Goal: Task Accomplishment & Management: Manage account settings

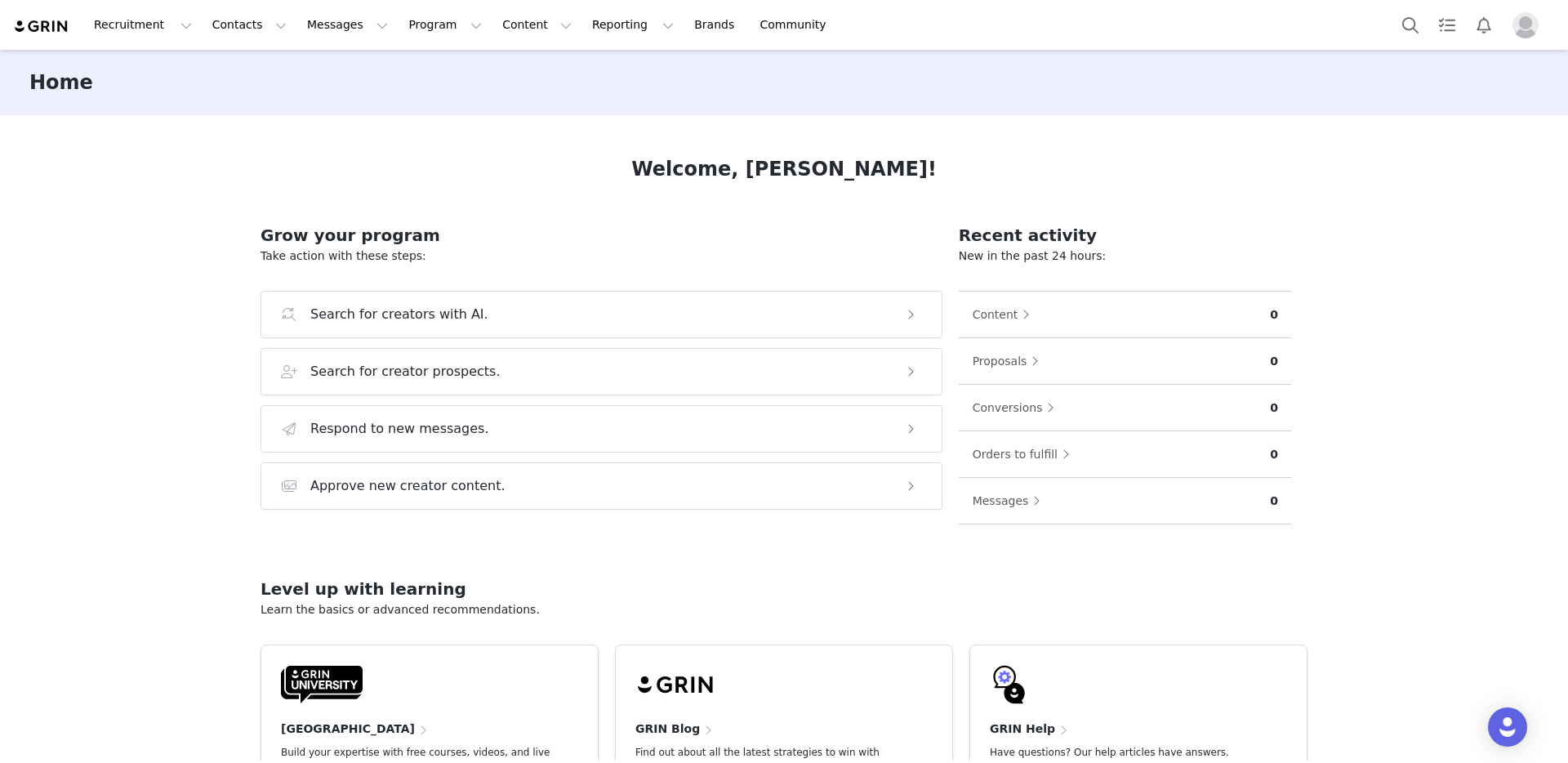
click at [1526, 32] on img "Profile" at bounding box center [1526, 25] width 26 height 26
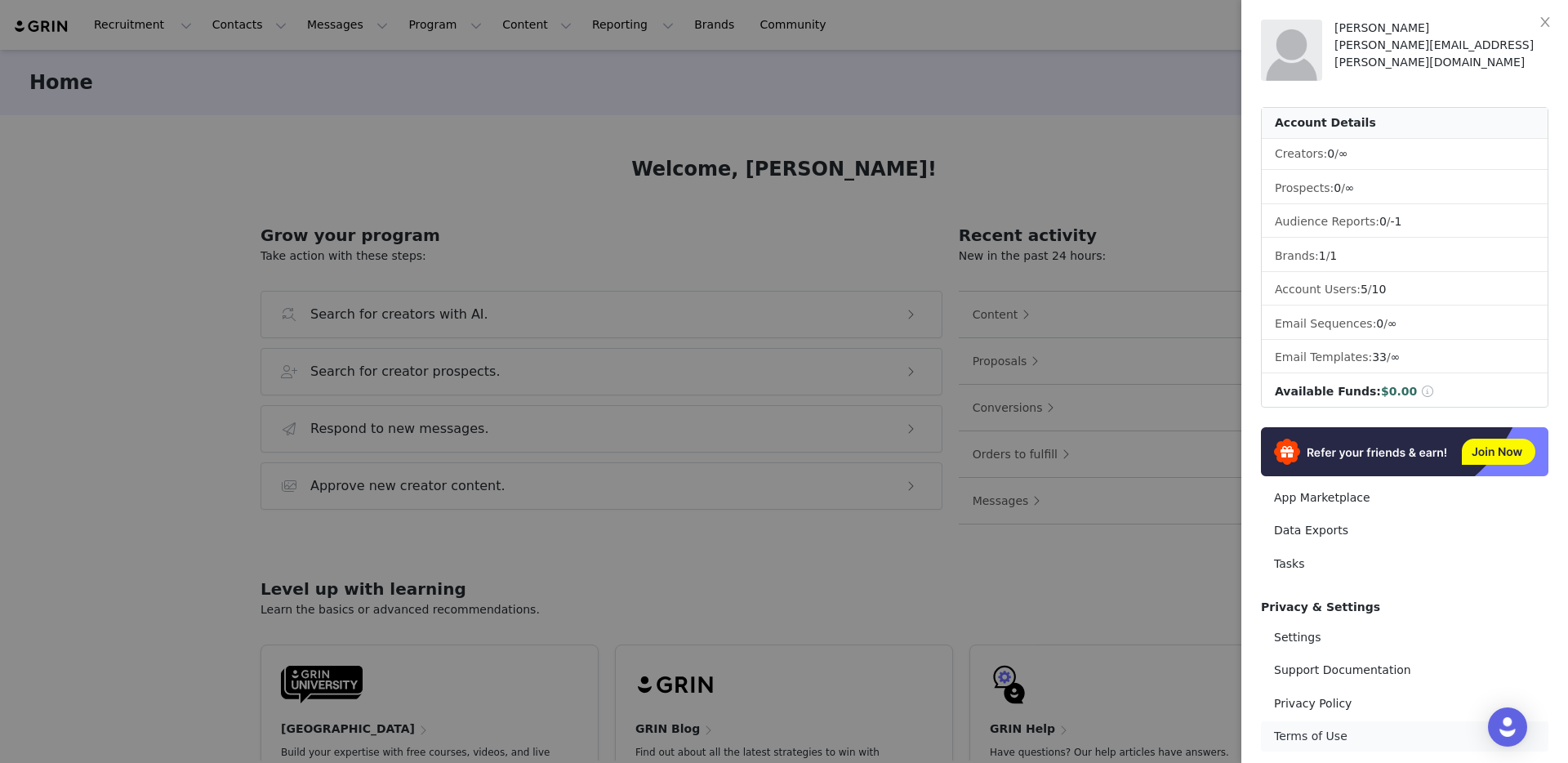
scroll to position [63, 0]
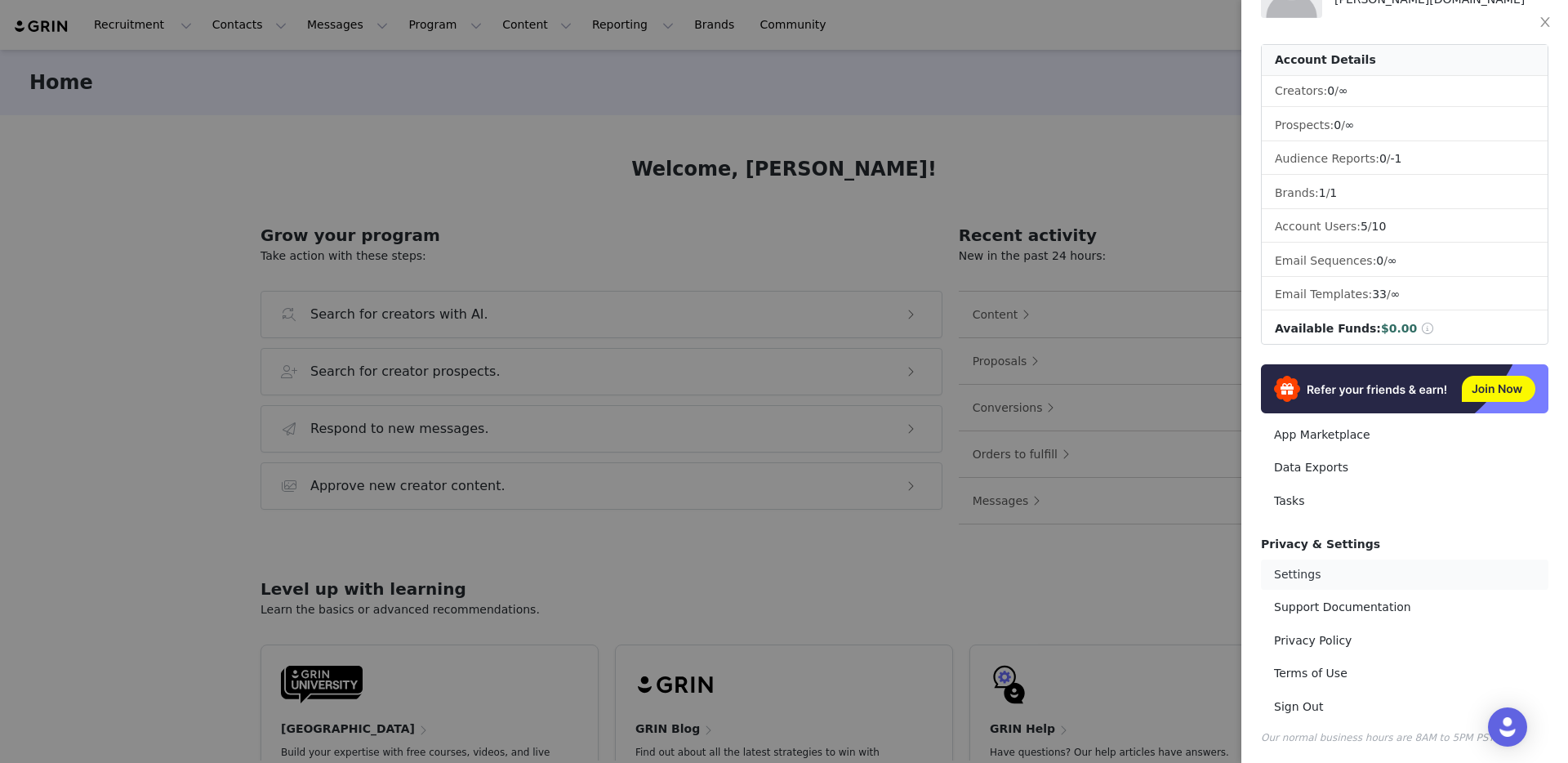
click at [1320, 574] on link "Settings" at bounding box center [1405, 574] width 288 height 30
select select "America/[GEOGRAPHIC_DATA]"
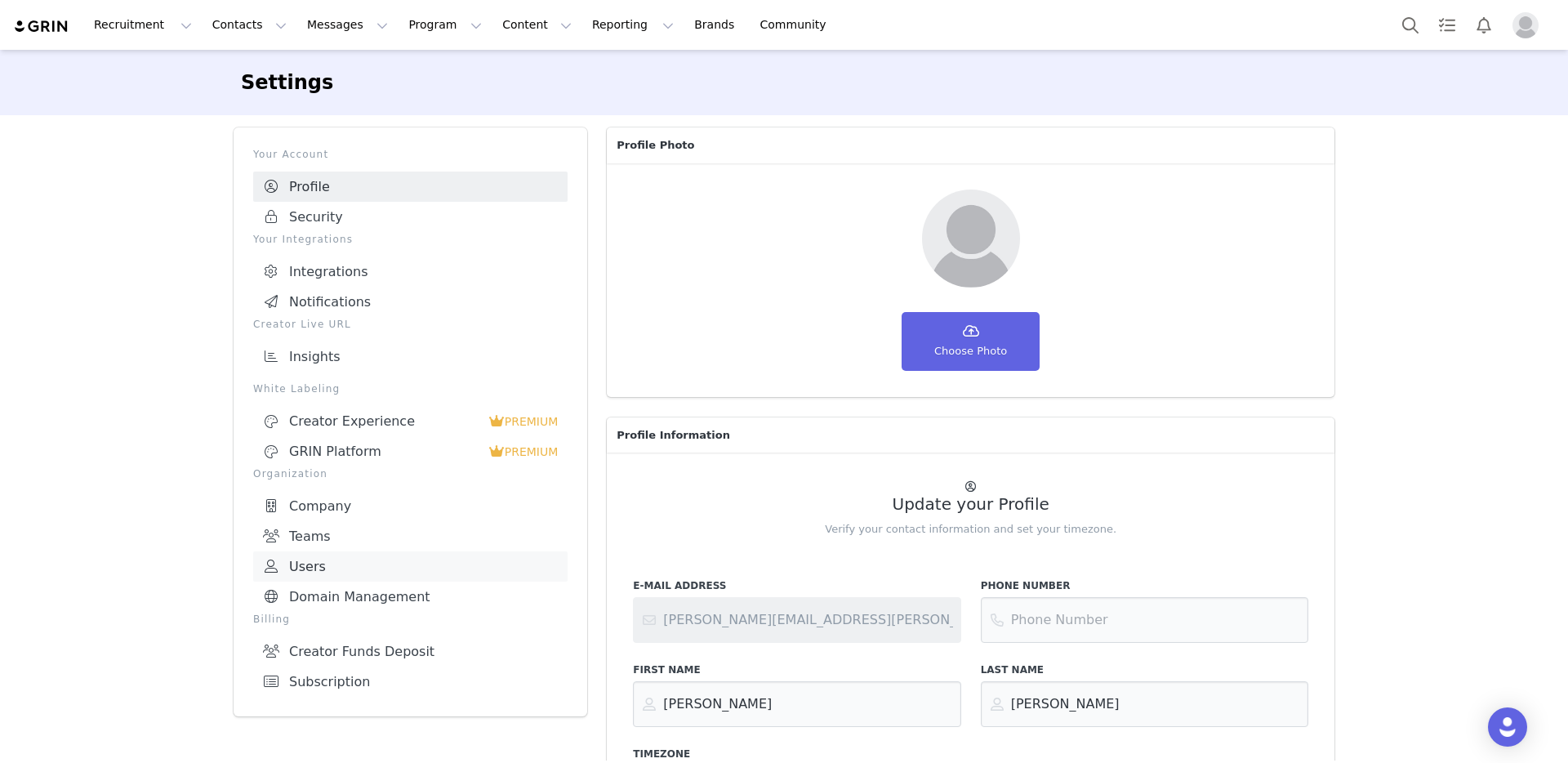
click at [382, 568] on link "Users" at bounding box center [411, 566] width 314 height 30
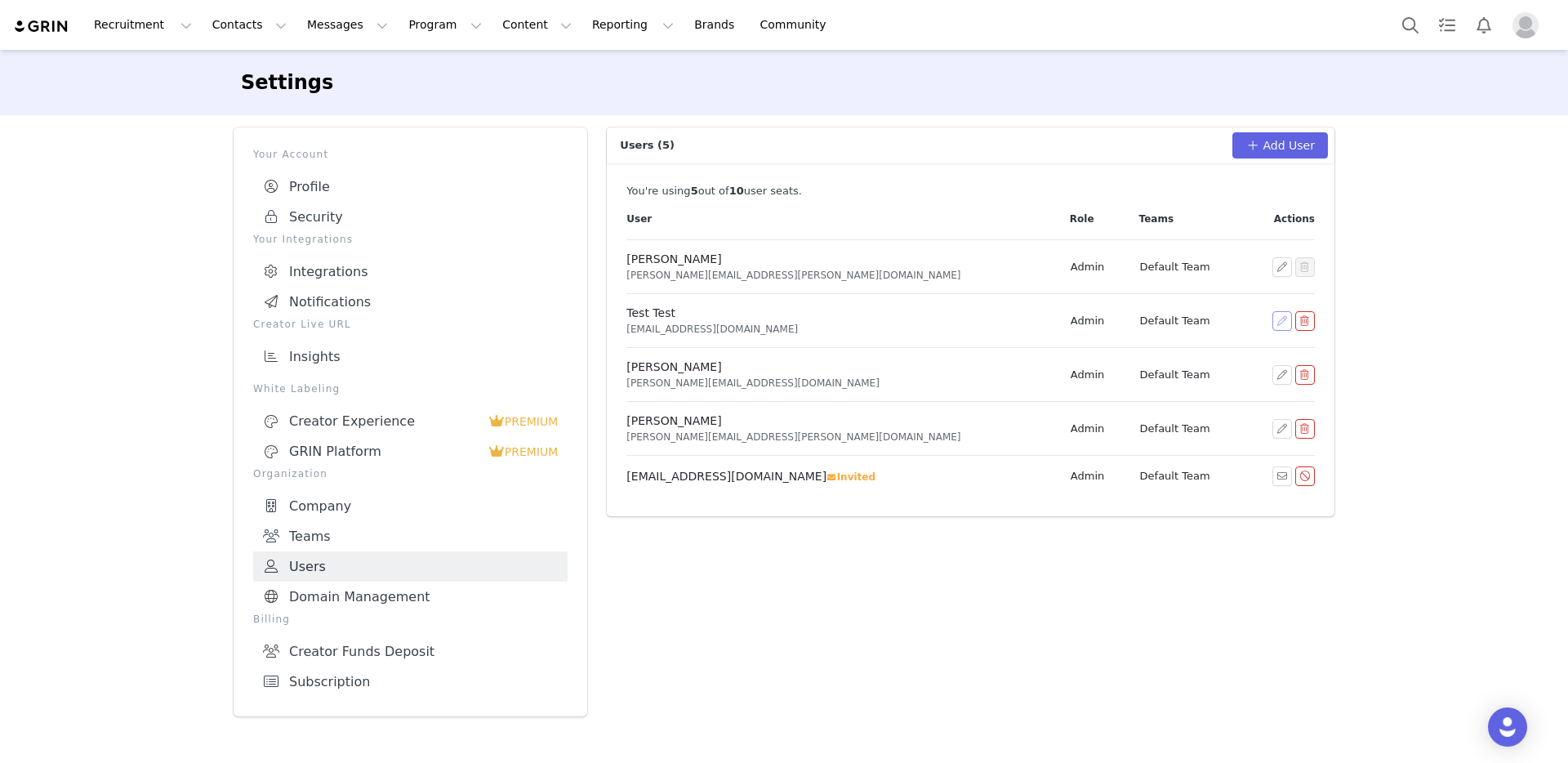
click at [1285, 318] on button "button" at bounding box center [1283, 321] width 20 height 20
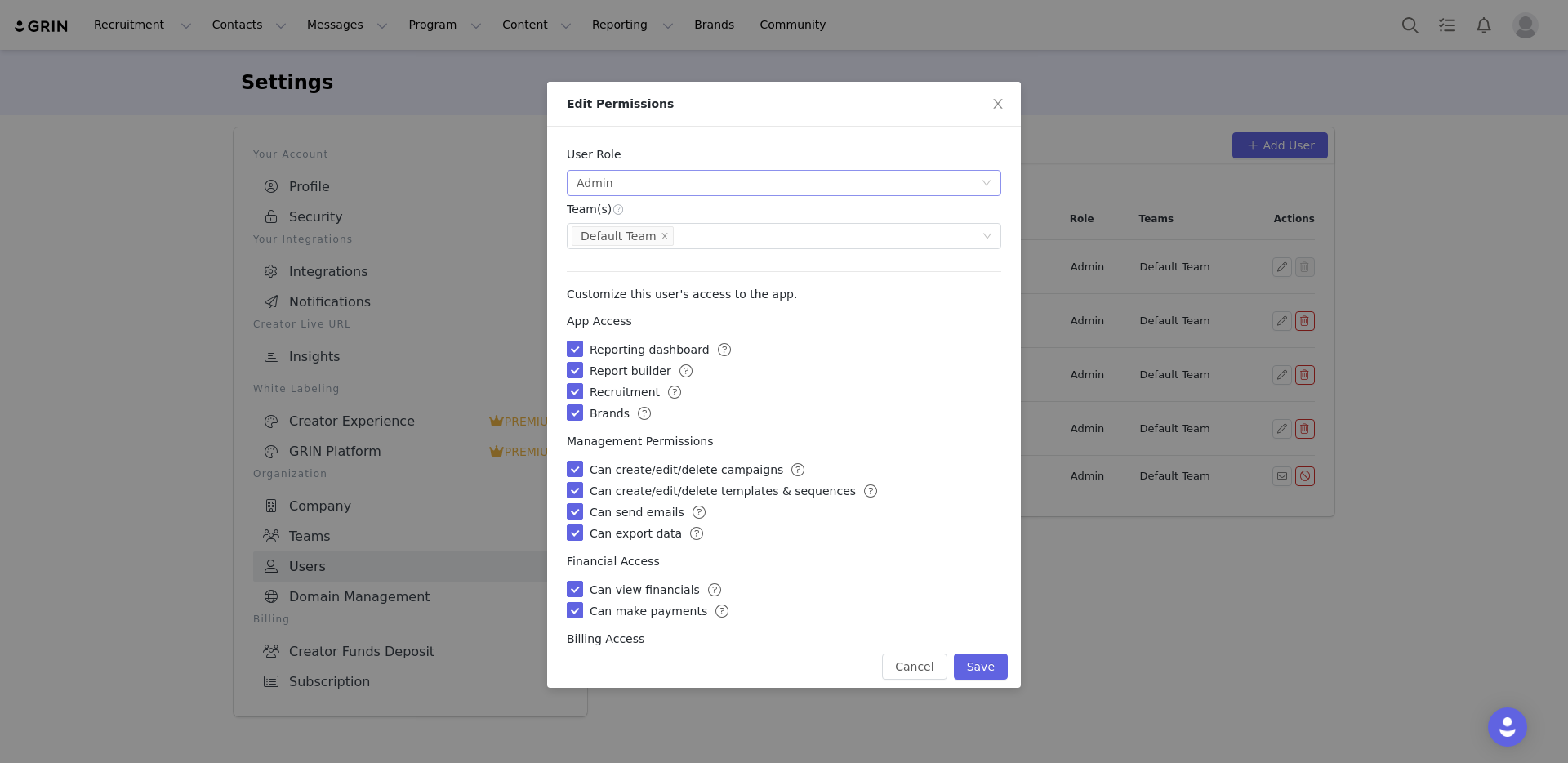
click at [983, 187] on div "Select user role Admin Admins have full access and can add users to the app." at bounding box center [784, 182] width 435 height 26
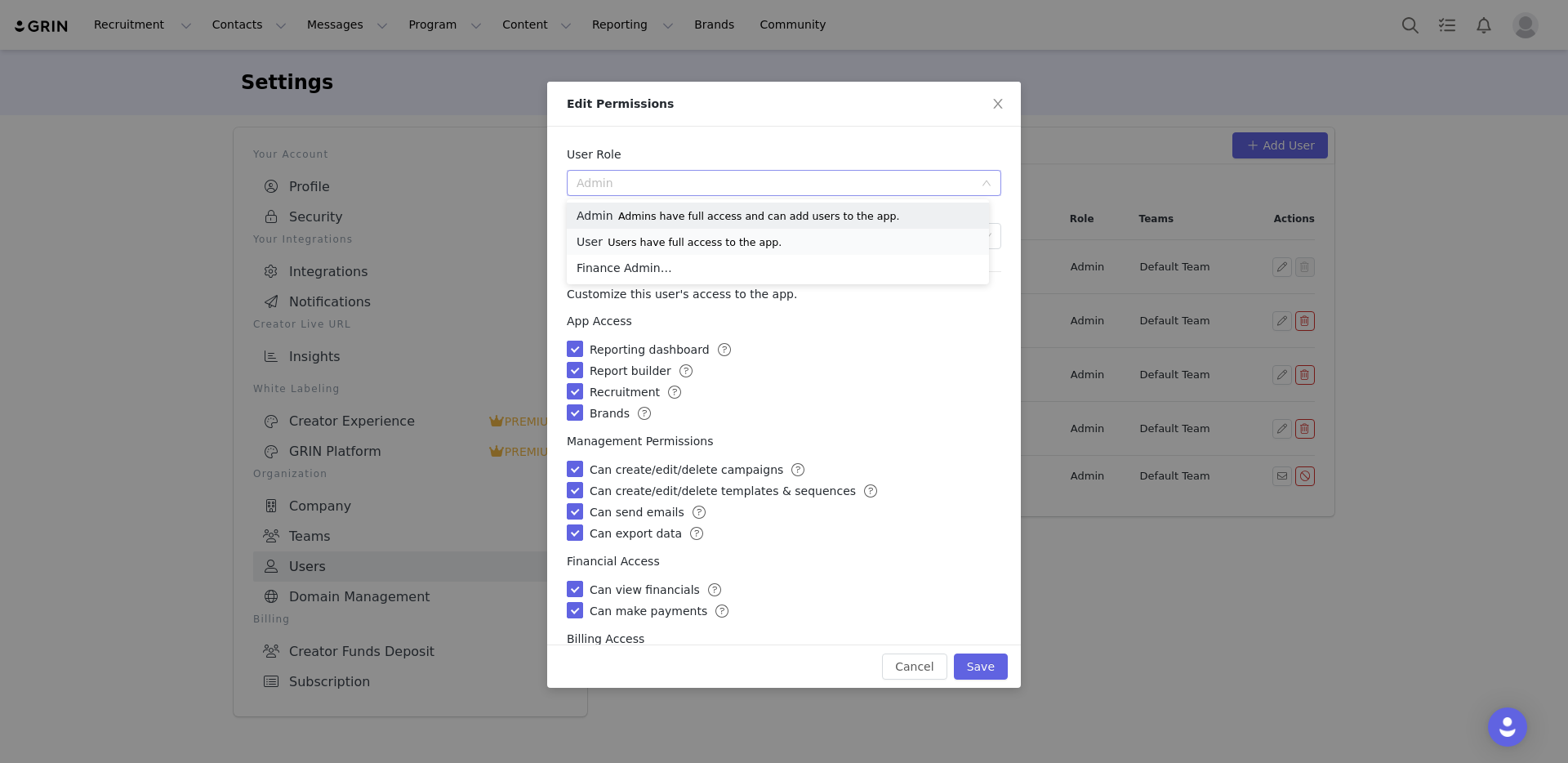
click at [662, 244] on p "Users have full access to the app." at bounding box center [694, 243] width 174 height 13
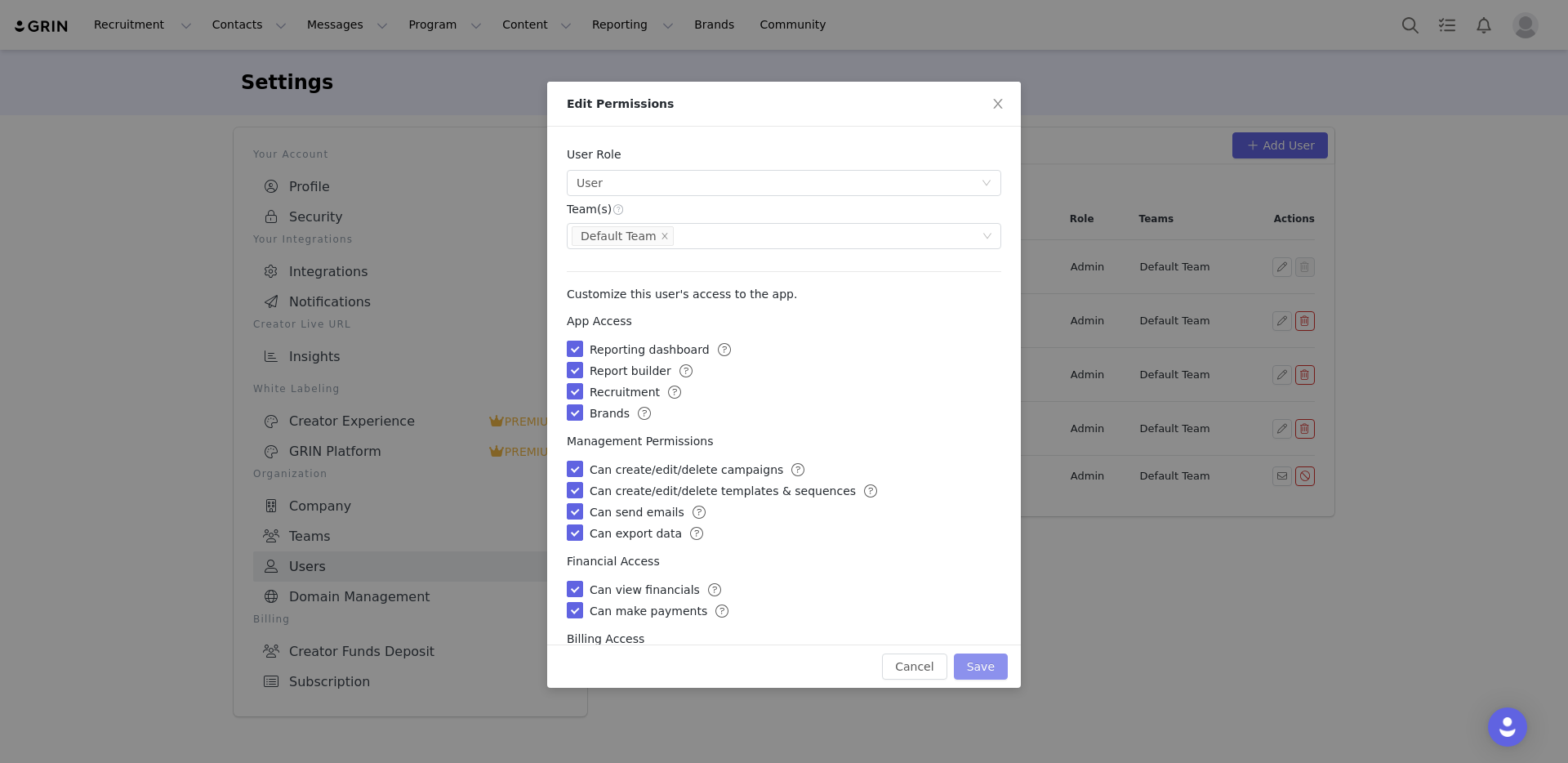
click at [982, 667] on button "Save" at bounding box center [981, 666] width 54 height 26
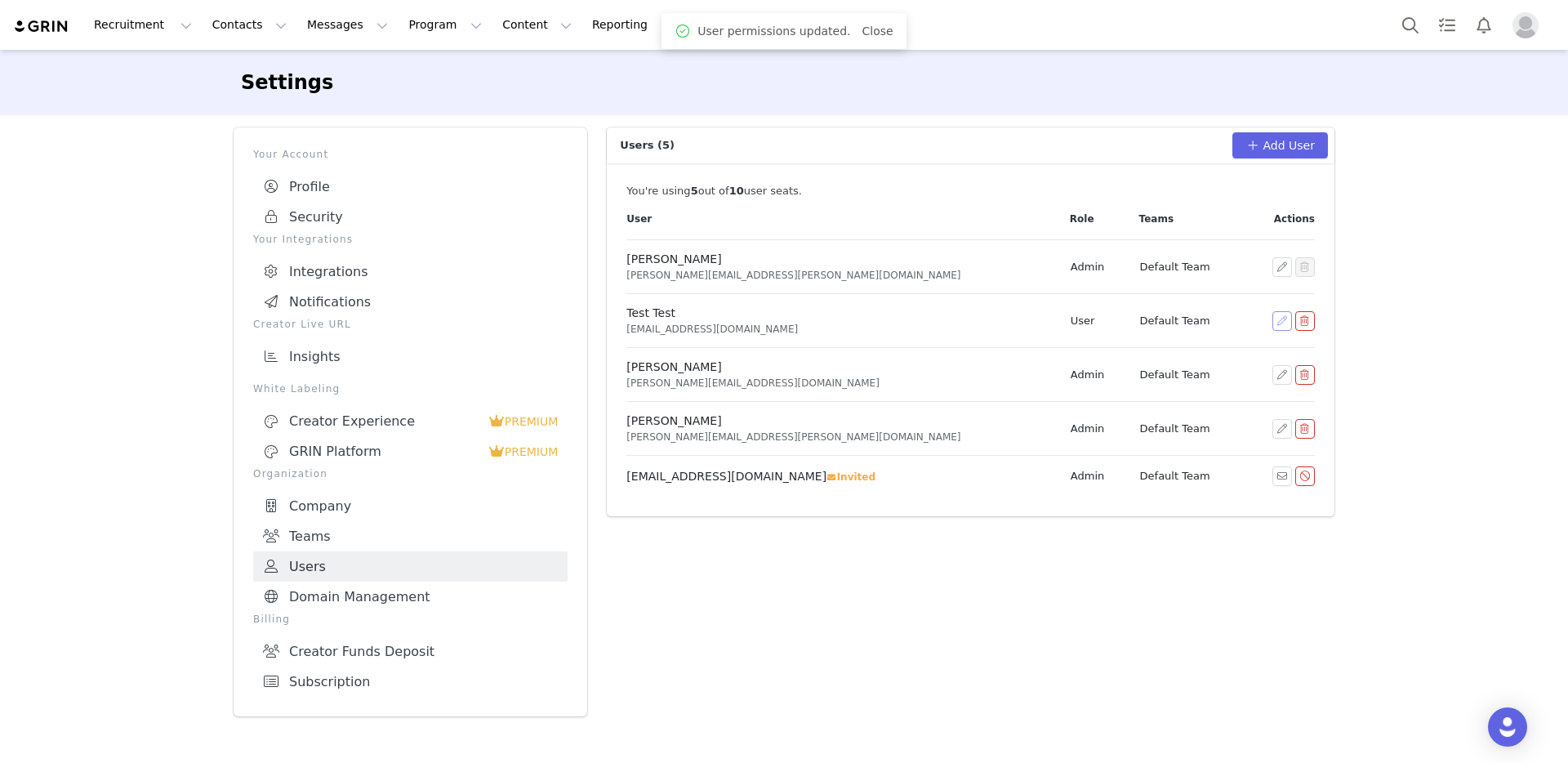
click at [1274, 318] on button "button" at bounding box center [1283, 321] width 20 height 20
